Goal: Task Accomplishment & Management: Use online tool/utility

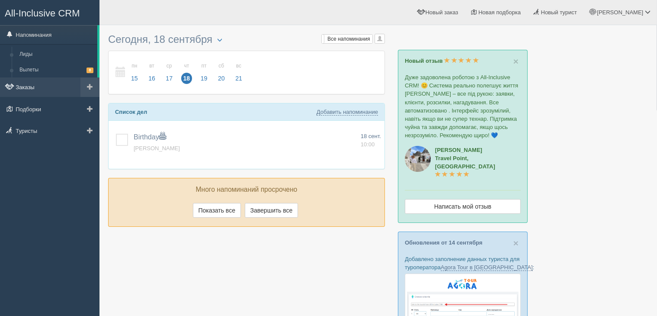
click at [32, 83] on link "Заказы" at bounding box center [49, 86] width 99 height 19
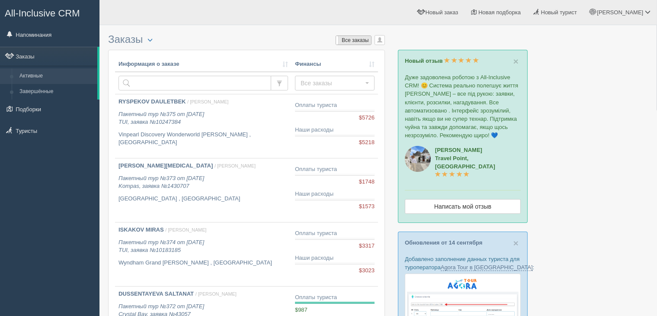
click at [357, 38] on label "Все заказы" at bounding box center [353, 40] width 35 height 9
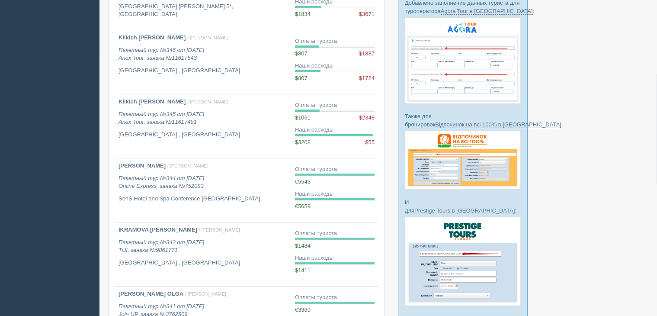
scroll to position [259, 0]
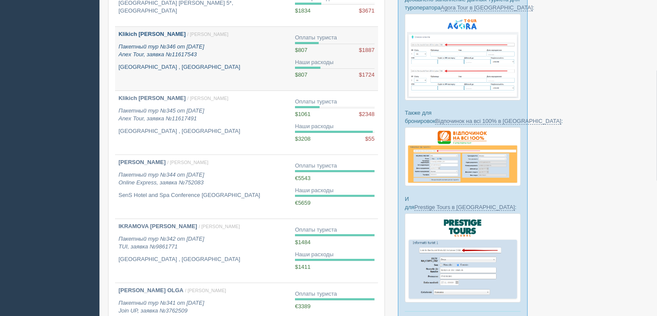
click at [233, 43] on p "Пакетный тур №346 от [DATE] Anex Tour, заявка №11617543" at bounding box center [202, 51] width 169 height 16
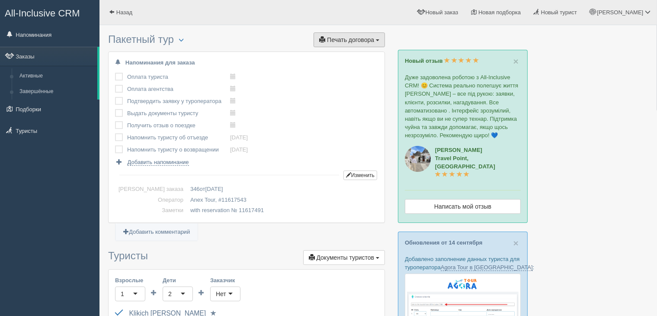
click at [376, 35] on button "Печать договора Печать" at bounding box center [348, 39] width 71 height 15
click at [328, 53] on link "Стандартный договор" at bounding box center [332, 55] width 105 height 14
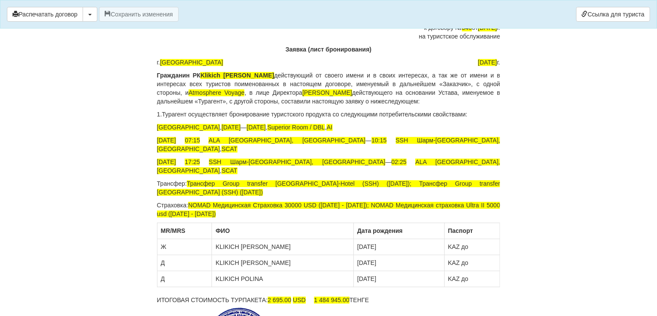
scroll to position [1945, 0]
